Goal: Transaction & Acquisition: Download file/media

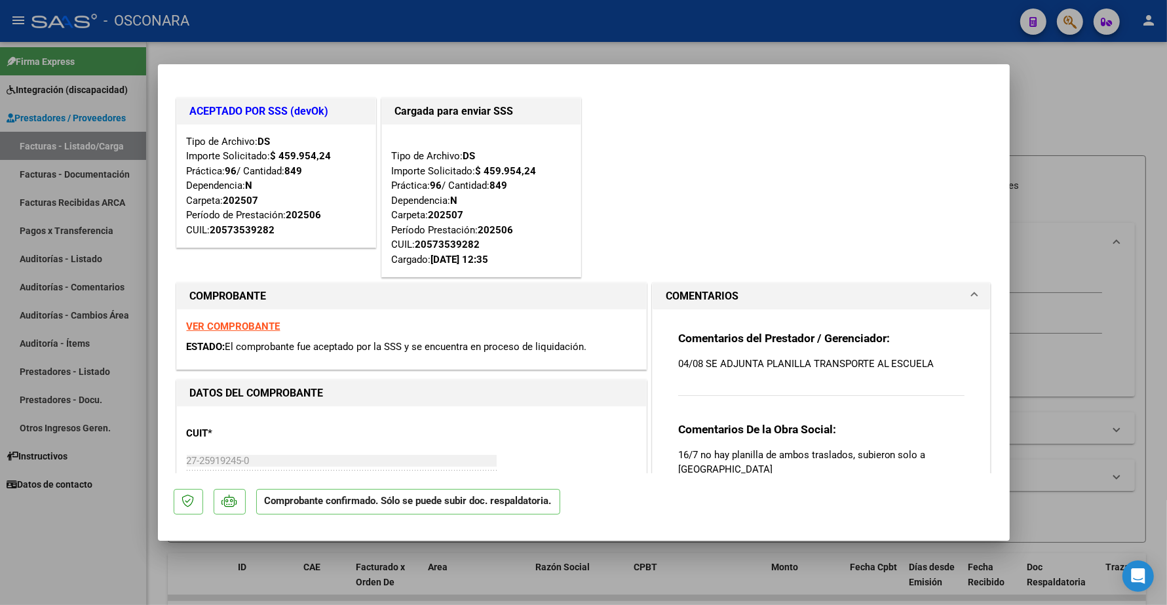
scroll to position [95, 0]
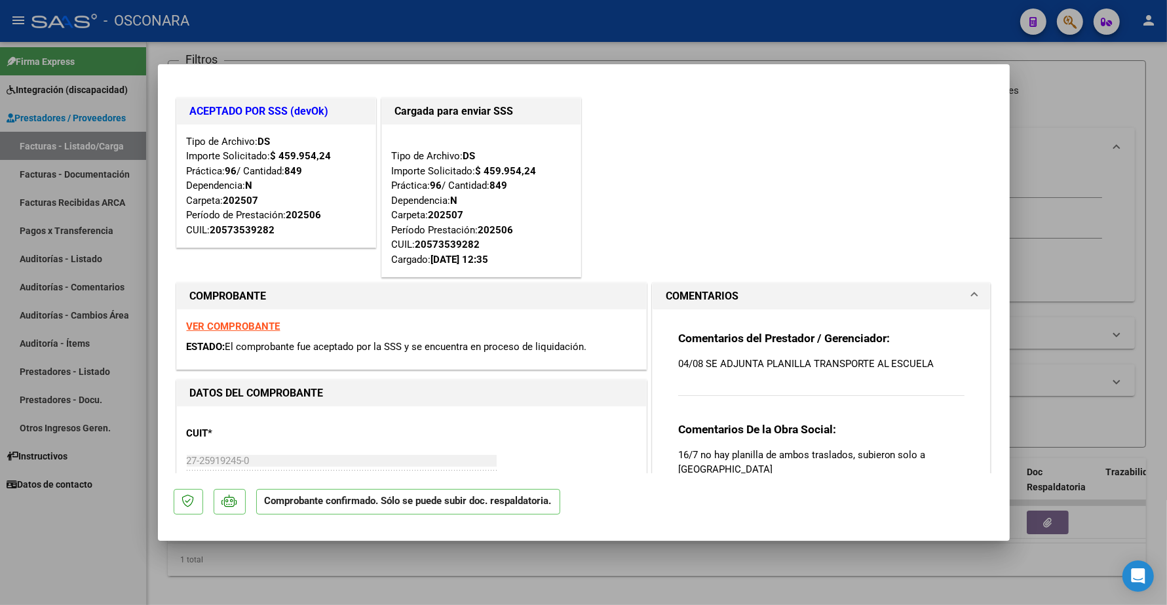
type input "$ 0,00"
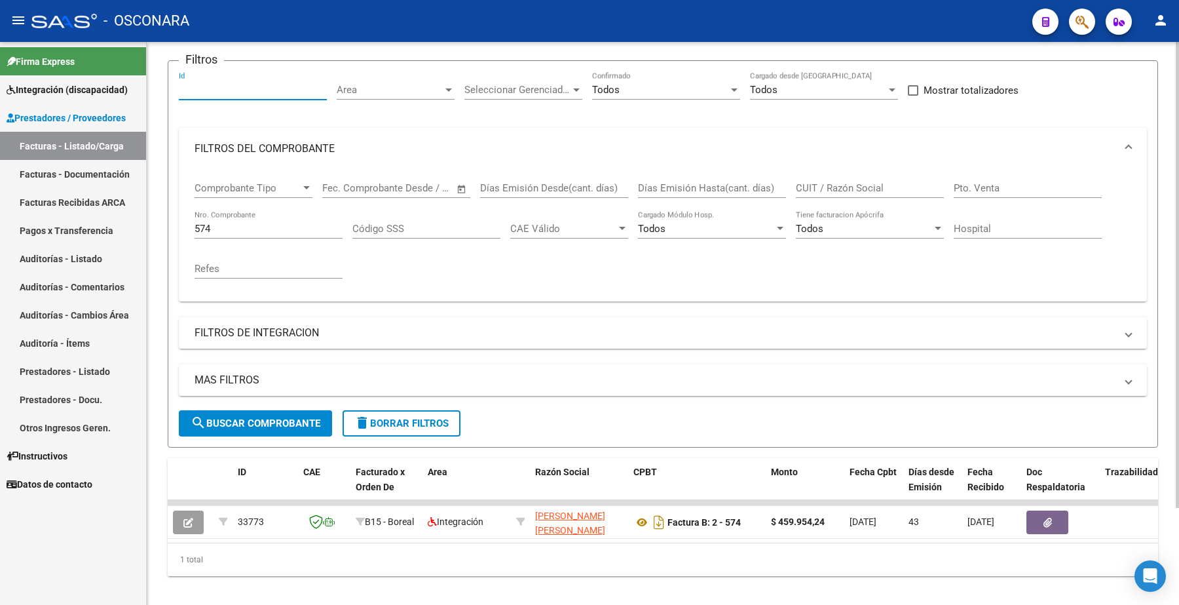
click at [210, 89] on input "Id" at bounding box center [253, 90] width 148 height 12
paste input "33119"
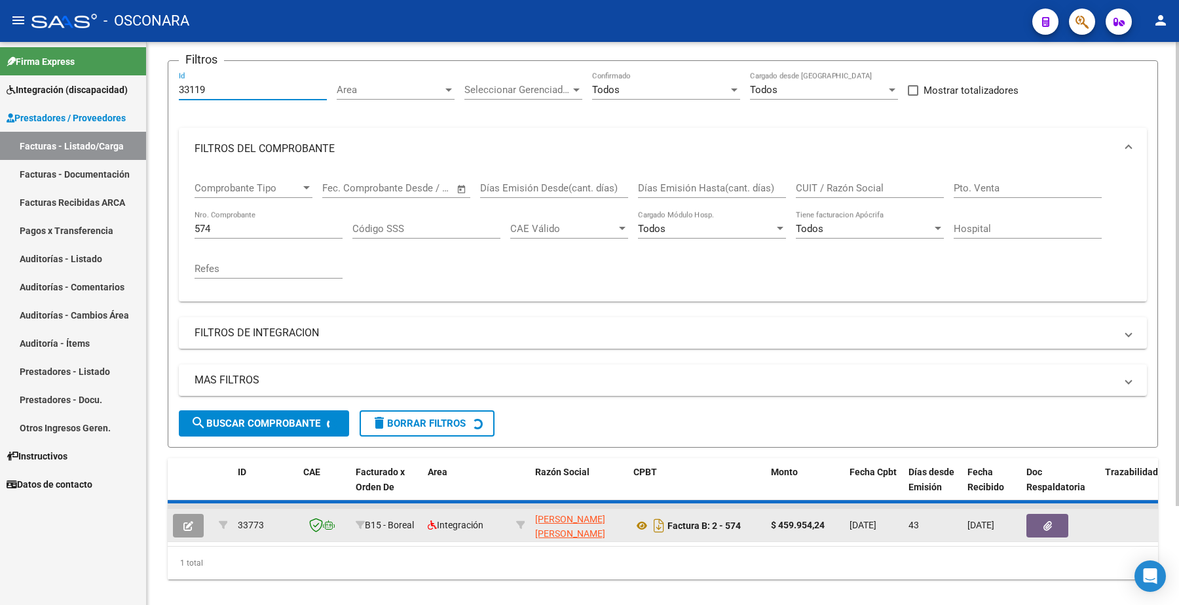
type input "33119"
click at [194, 521] on button "button" at bounding box center [188, 526] width 31 height 24
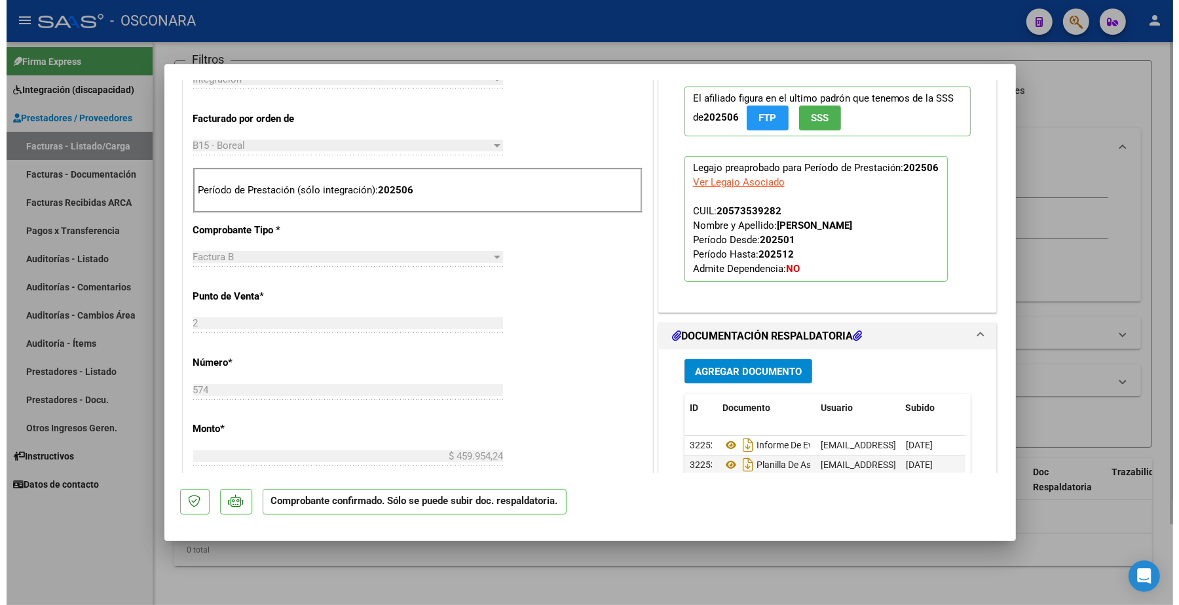
scroll to position [246, 0]
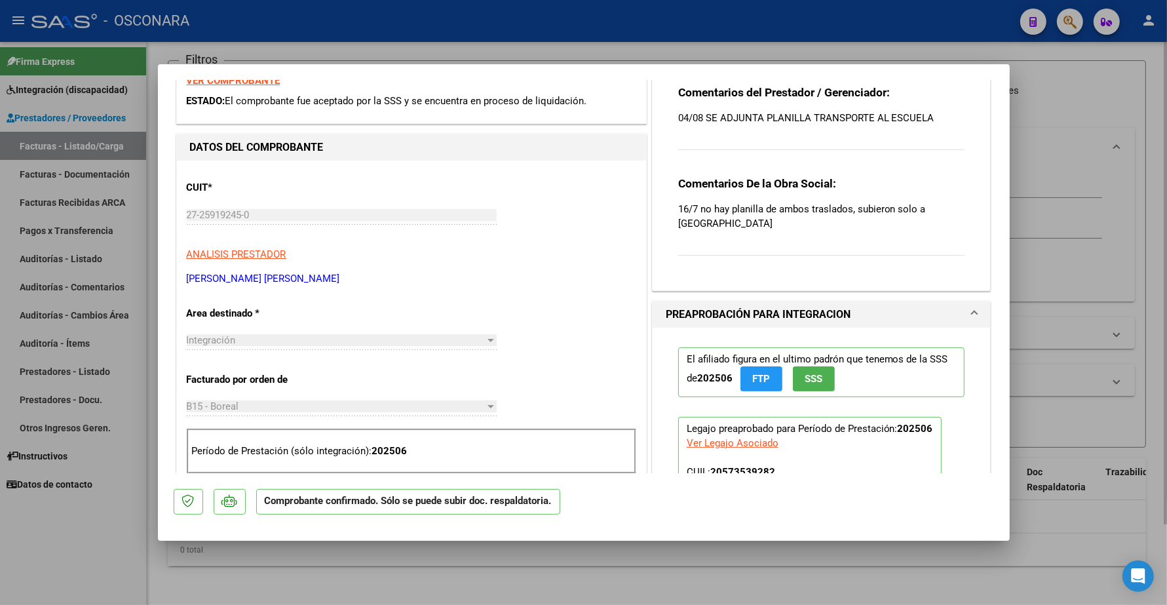
type input "$ 0,00"
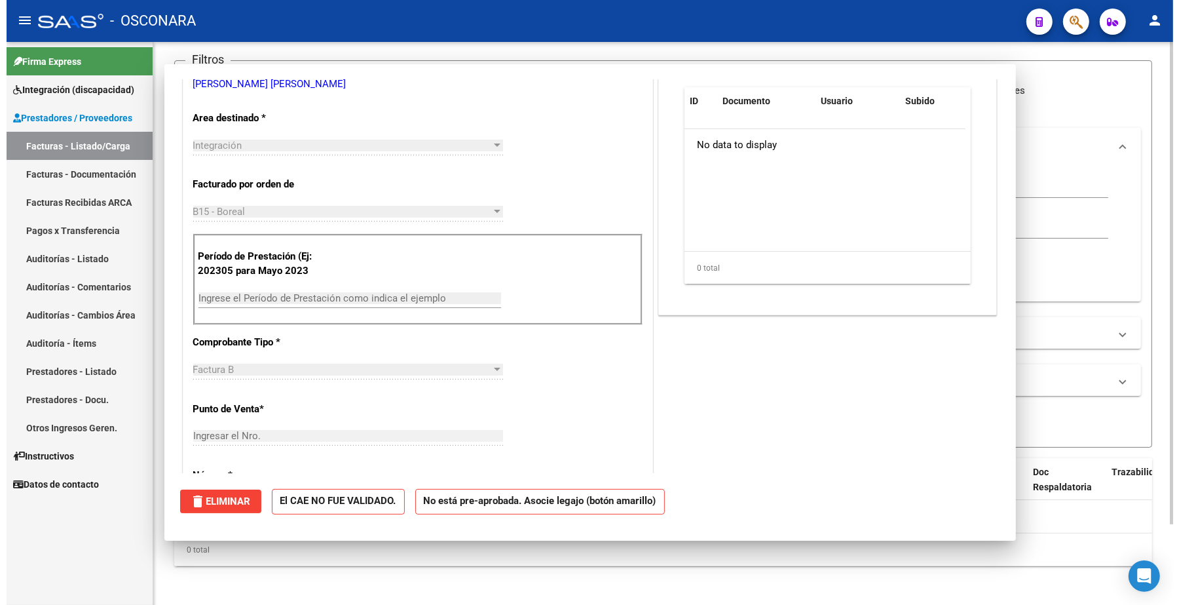
scroll to position [0, 0]
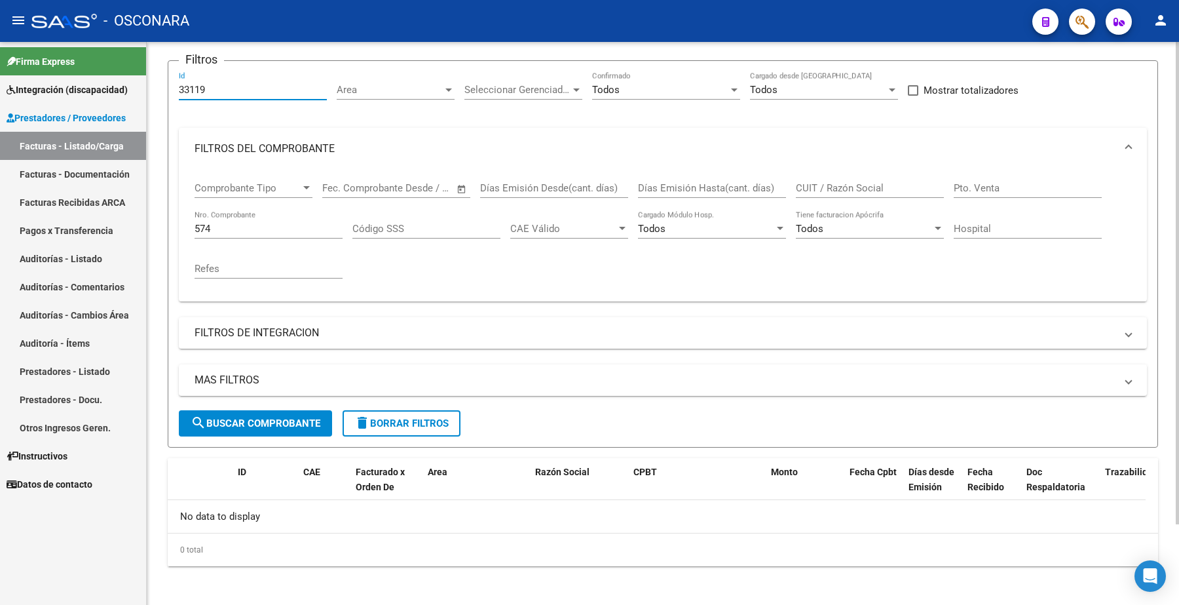
drag, startPoint x: 211, startPoint y: 90, endPoint x: 201, endPoint y: 88, distance: 10.0
click at [201, 88] on input "33119" at bounding box center [253, 90] width 148 height 12
drag, startPoint x: 217, startPoint y: 228, endPoint x: 72, endPoint y: 213, distance: 146.2
click at [75, 219] on mat-sidenav-container "Firma Express Integración (discapacidad) Certificado Discapacidad Legajos Prest…" at bounding box center [589, 323] width 1179 height 563
click at [220, 418] on span "search Buscar Comprobante" at bounding box center [256, 423] width 130 height 12
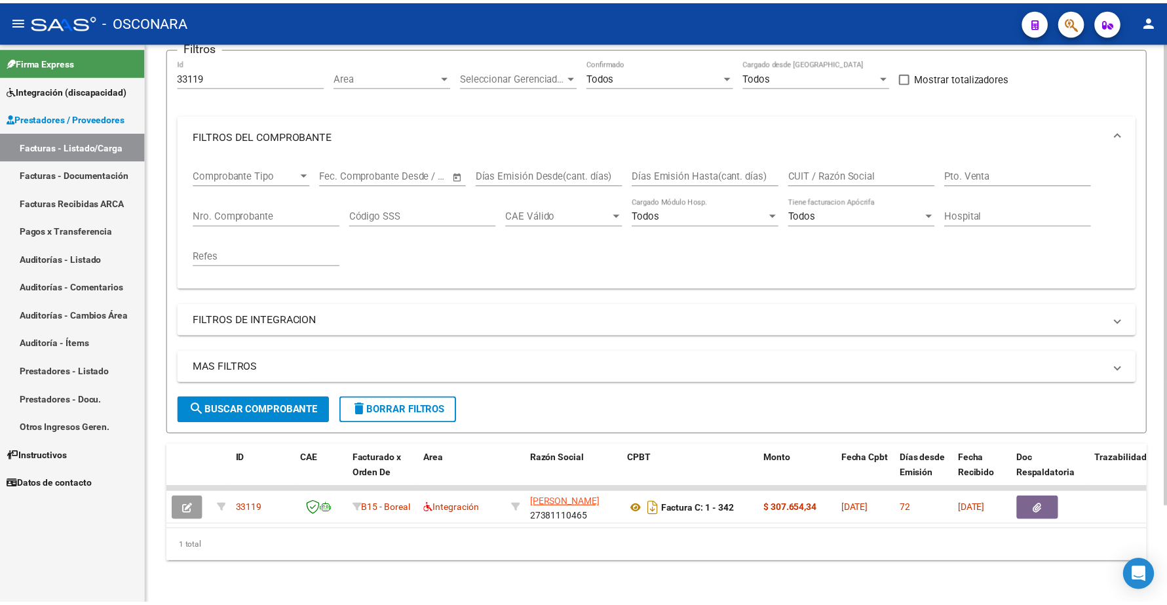
scroll to position [118, 0]
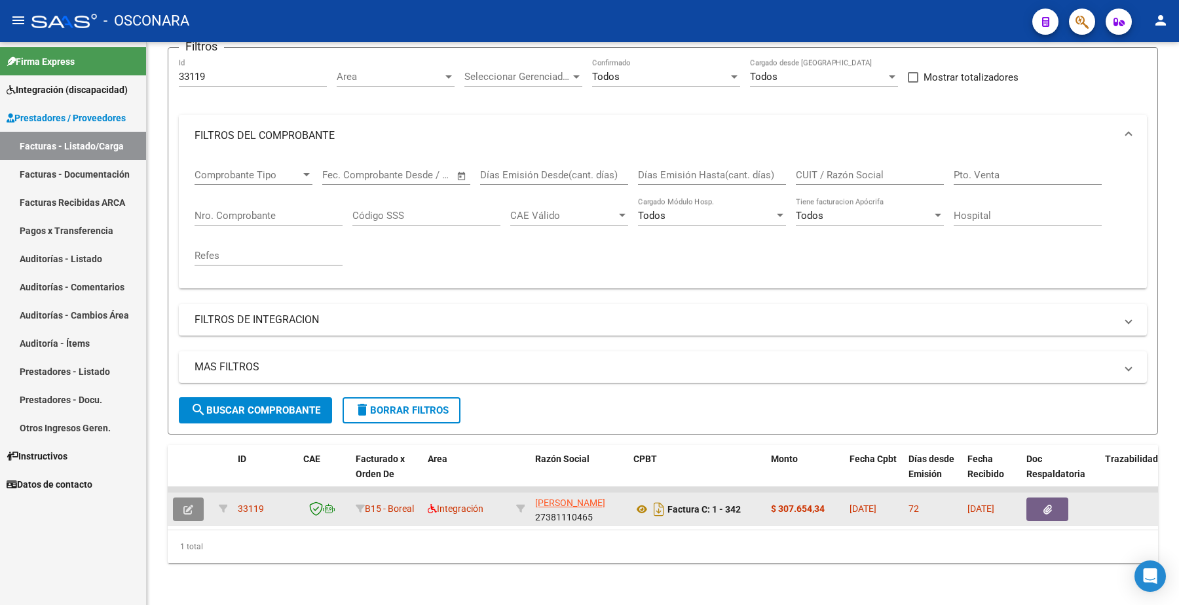
click at [190, 504] on icon "button" at bounding box center [188, 509] width 10 height 10
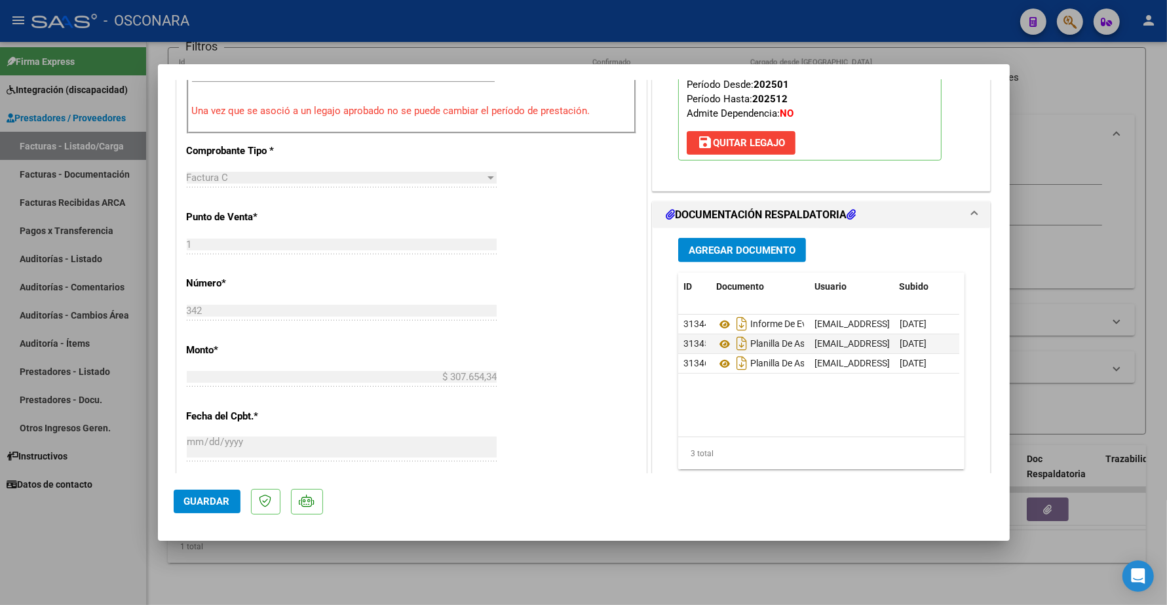
scroll to position [491, 0]
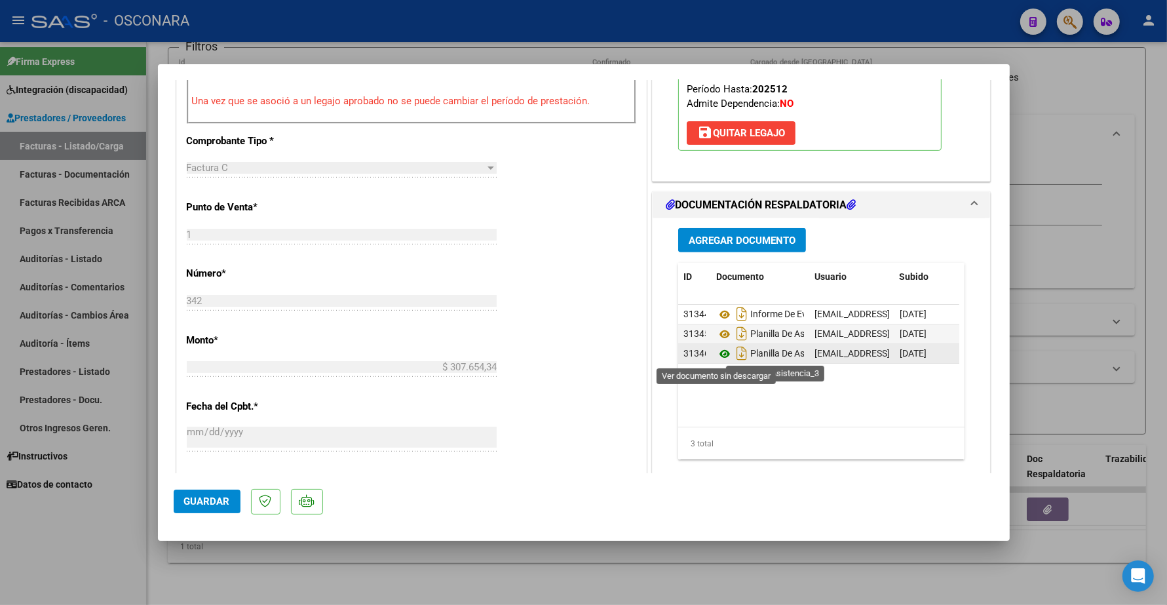
click at [716, 350] on icon at bounding box center [724, 354] width 17 height 16
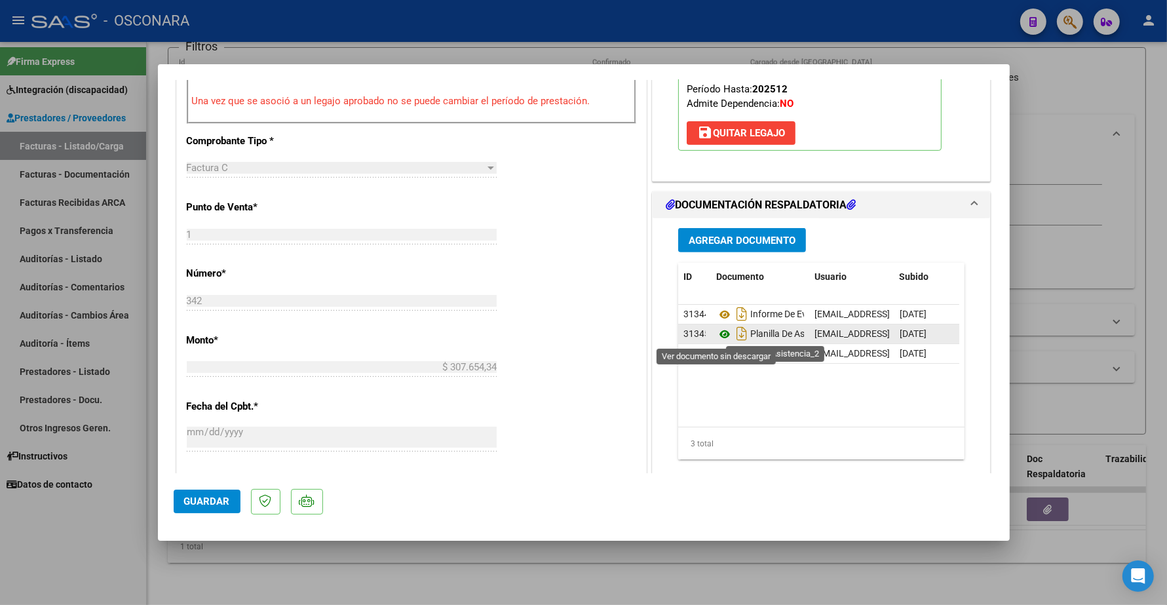
click at [716, 332] on icon at bounding box center [724, 334] width 17 height 16
